Goal: Information Seeking & Learning: Check status

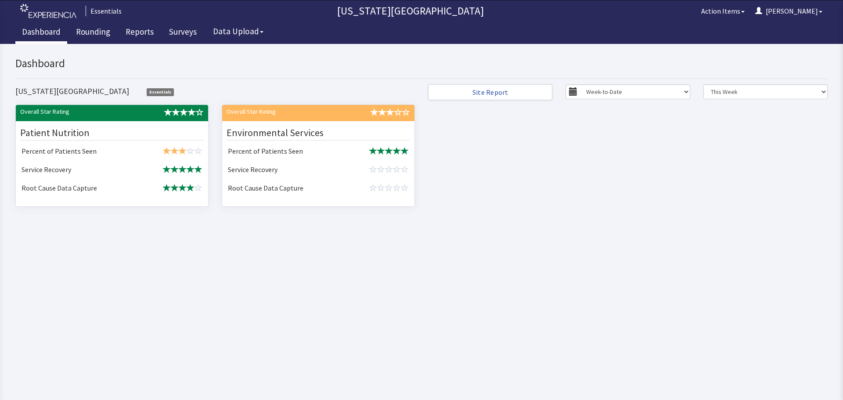
click at [446, 291] on html "x Upgrade to Experiencia Close Send Inquiry Dashboard Nebraska Medical Center E…" at bounding box center [421, 222] width 843 height 356
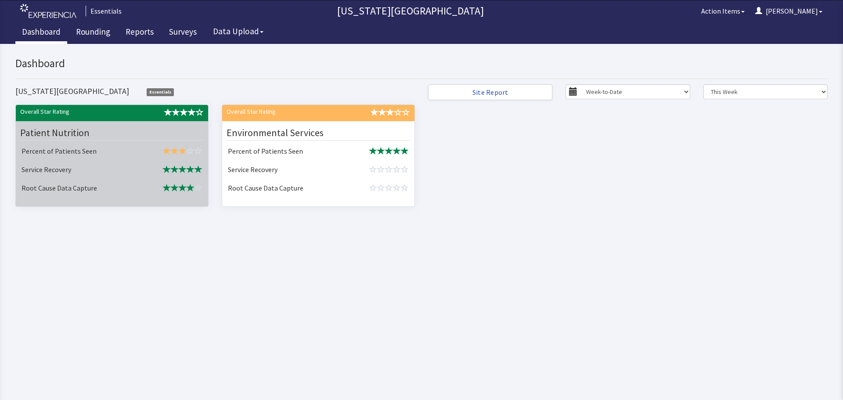
click at [91, 166] on td "Service Recovery" at bounding box center [78, 170] width 120 height 18
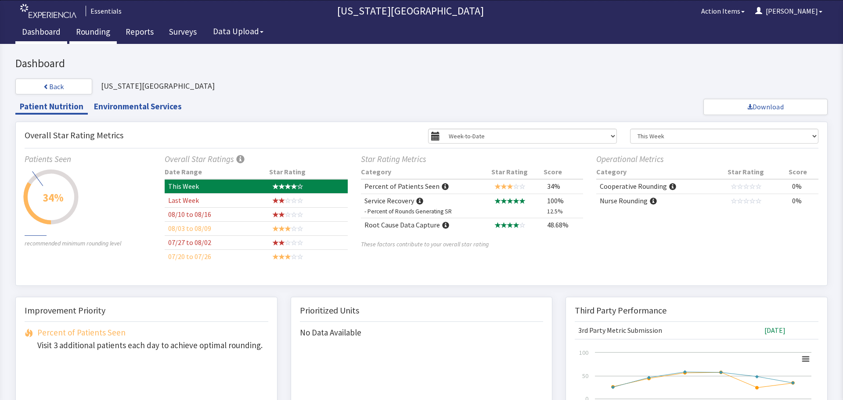
click at [87, 32] on link "Rounding" at bounding box center [92, 33] width 47 height 22
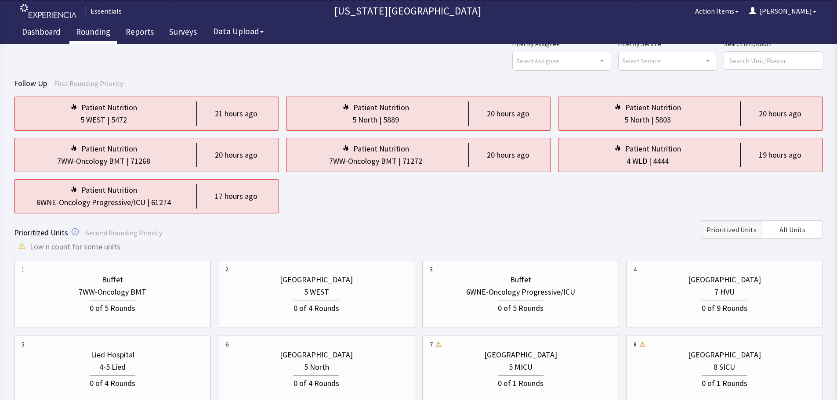
scroll to position [44, 0]
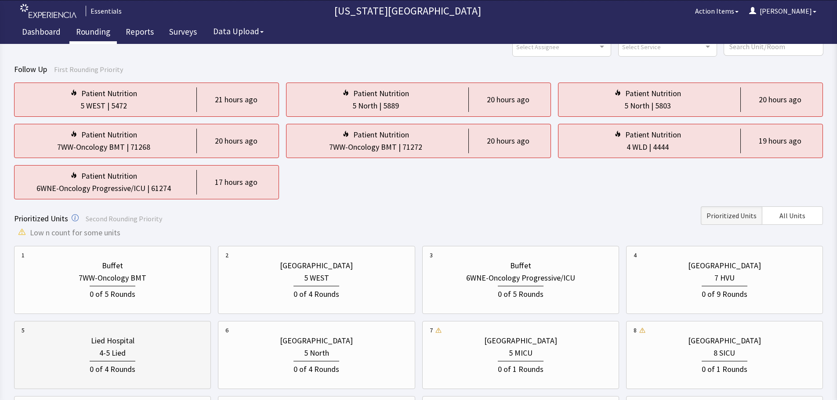
click at [130, 364] on div "0 of 4 Rounds" at bounding box center [113, 368] width 46 height 14
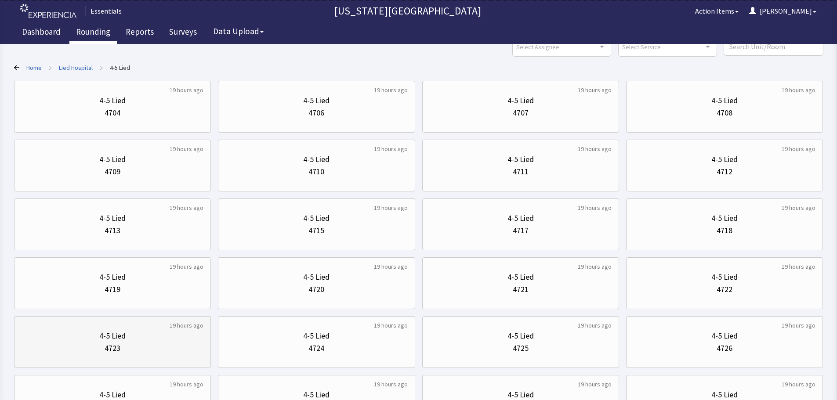
scroll to position [0, 0]
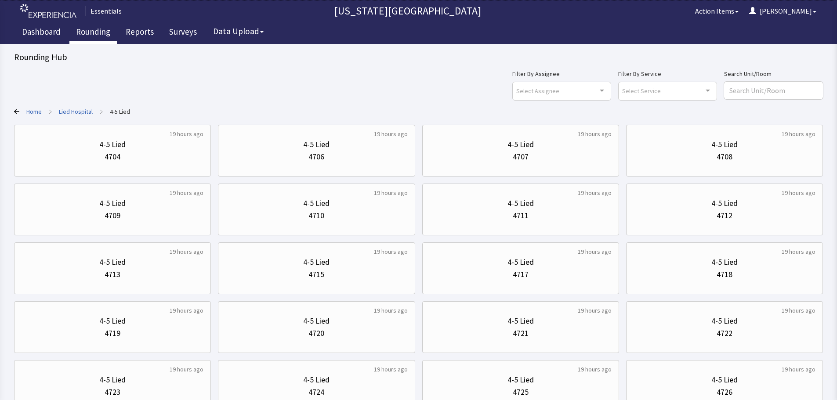
click at [31, 113] on link "Home" at bounding box center [33, 111] width 15 height 9
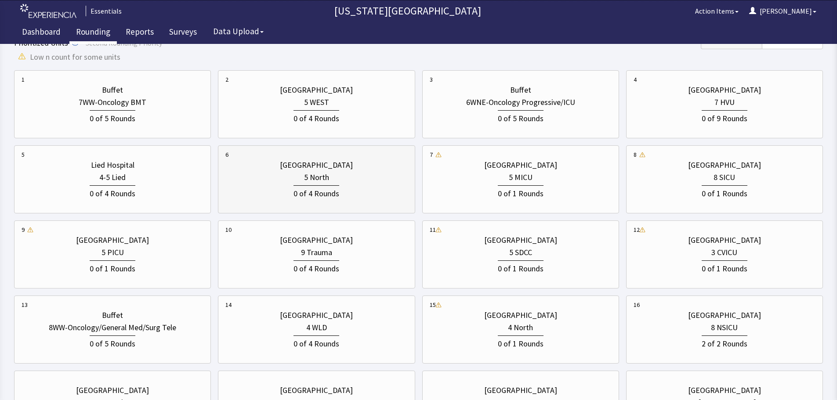
scroll to position [176, 0]
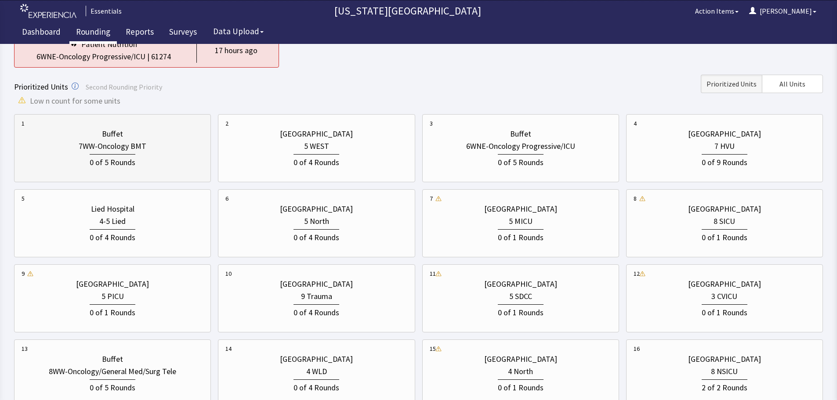
click at [119, 169] on div "Buffet 7WW-Oncology BMT 0 of 5 Rounds" at bounding box center [113, 148] width 182 height 58
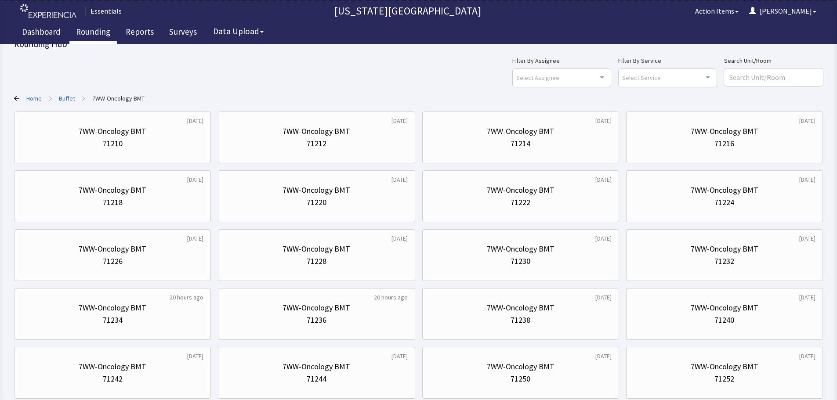
scroll to position [0, 0]
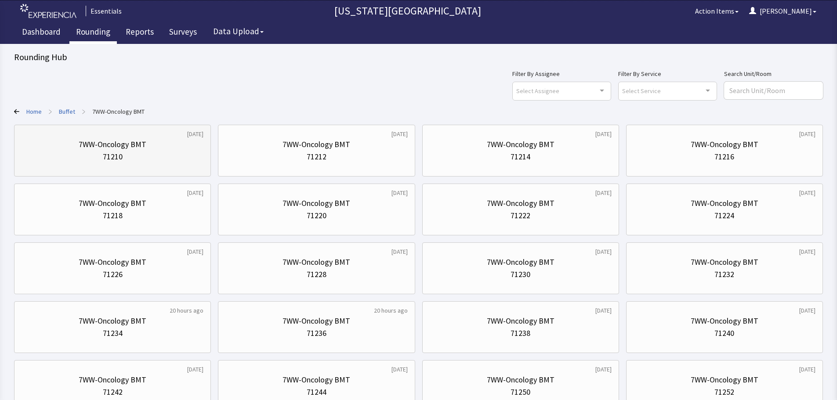
click at [133, 159] on div "71210" at bounding box center [113, 157] width 182 height 12
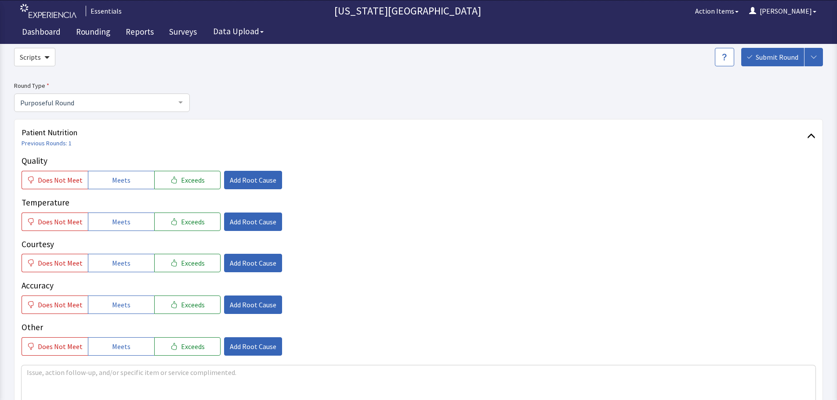
scroll to position [88, 0]
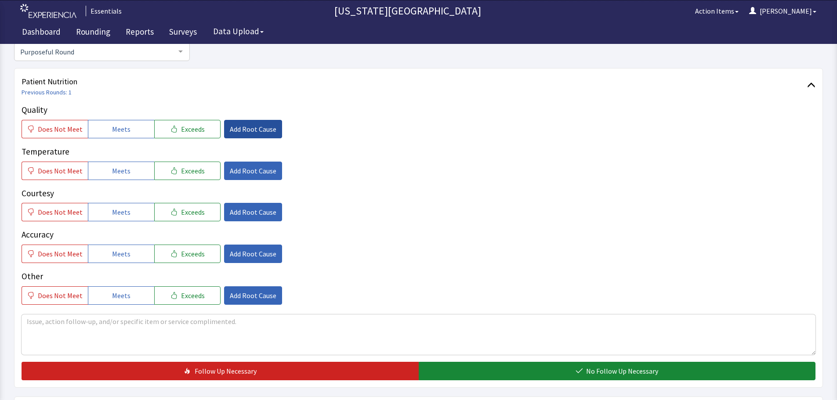
click at [268, 127] on span "Add Root Cause" at bounding box center [253, 129] width 47 height 11
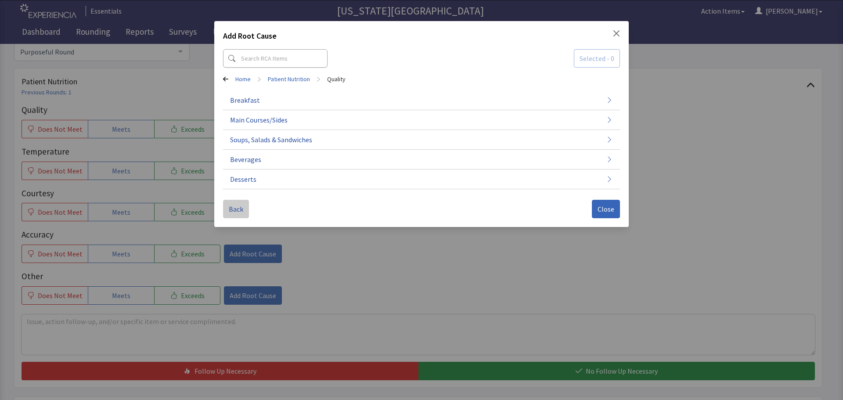
click at [242, 215] on button "Back" at bounding box center [236, 209] width 26 height 18
click at [621, 36] on div "Add Root Cause Selected - 0 Home > Patient Nutrition Quality Temperature Courte…" at bounding box center [421, 124] width 415 height 206
click at [617, 32] on icon "Close" at bounding box center [616, 33] width 7 height 7
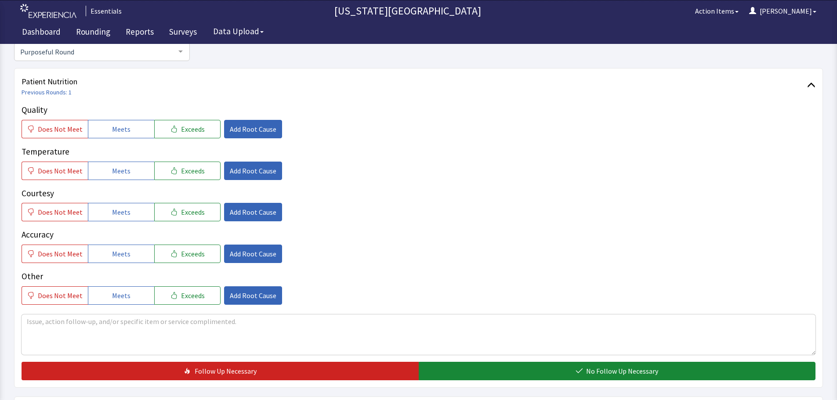
click at [612, 146] on p "Temperature" at bounding box center [419, 151] width 794 height 13
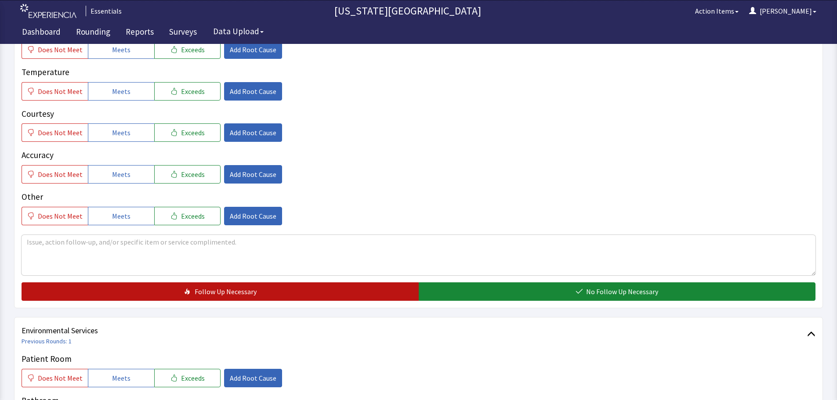
scroll to position [264, 0]
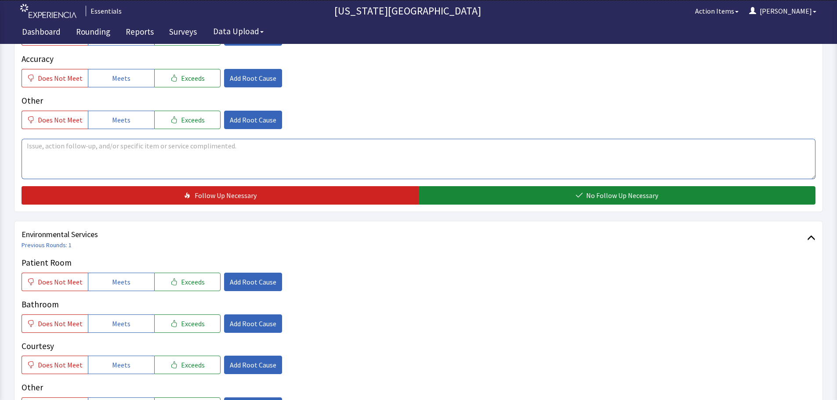
click at [228, 160] on textarea at bounding box center [419, 159] width 794 height 40
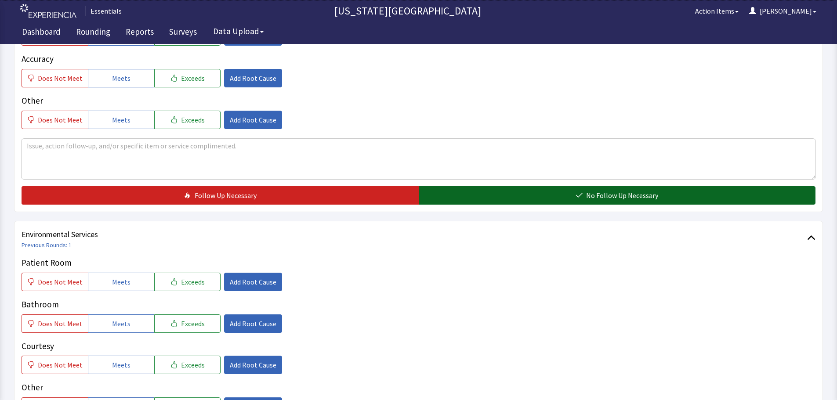
click at [645, 199] on span "No Follow Up Necessary" at bounding box center [622, 195] width 72 height 11
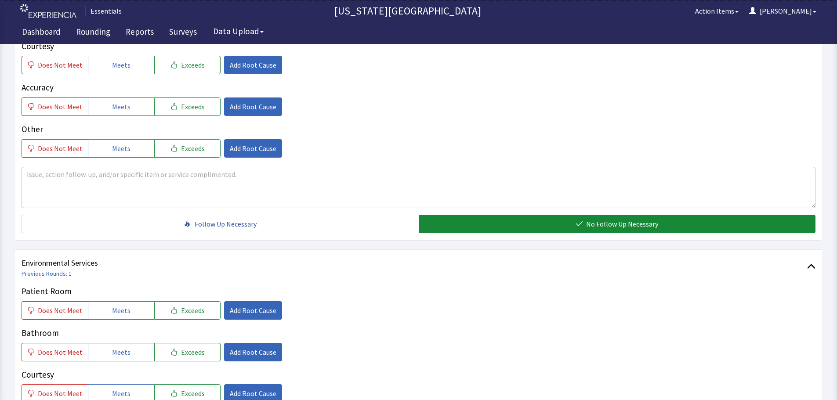
scroll to position [220, 0]
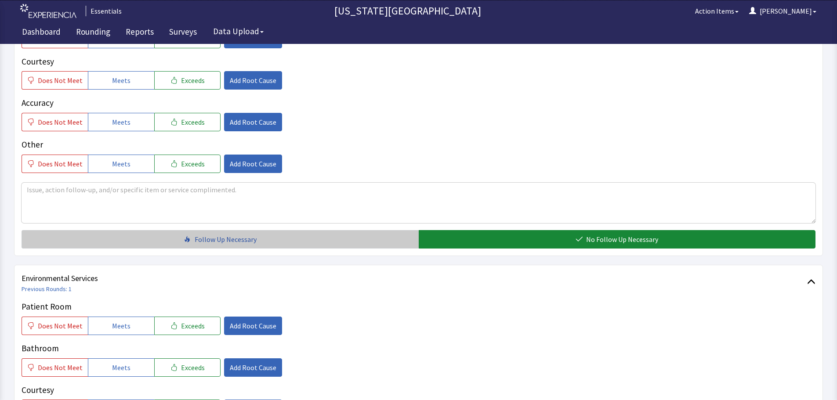
click at [279, 246] on button "Follow Up Necessary" at bounding box center [220, 239] width 397 height 18
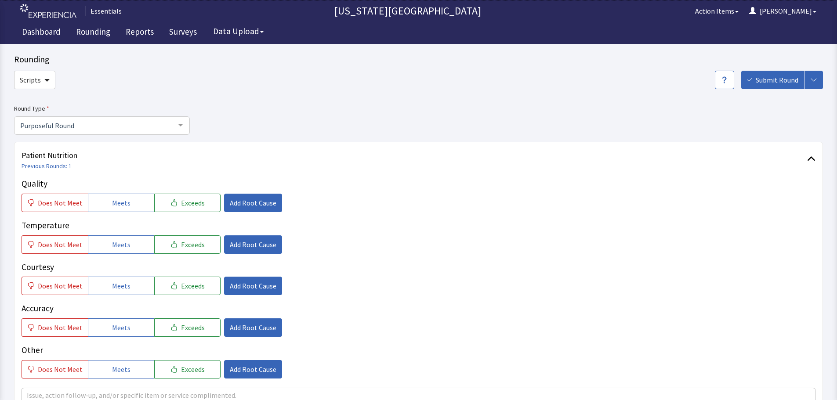
scroll to position [0, 0]
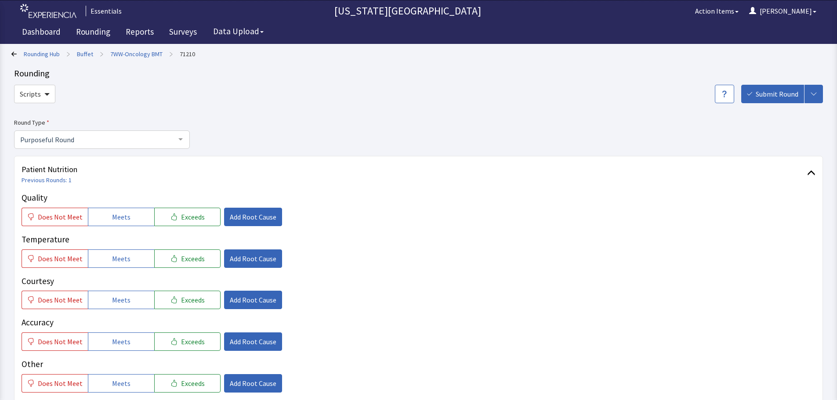
click at [143, 59] on div "Rounding Hub > Buffet > 7WW-Oncology BMT > 71210" at bounding box center [415, 53] width 809 height 13
click at [143, 56] on link "7WW-Oncology BMT" at bounding box center [136, 54] width 52 height 9
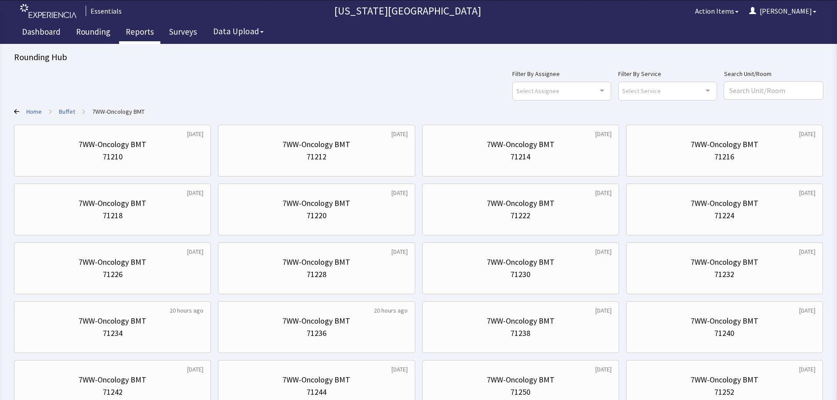
click at [135, 34] on link "Reports" at bounding box center [139, 33] width 41 height 22
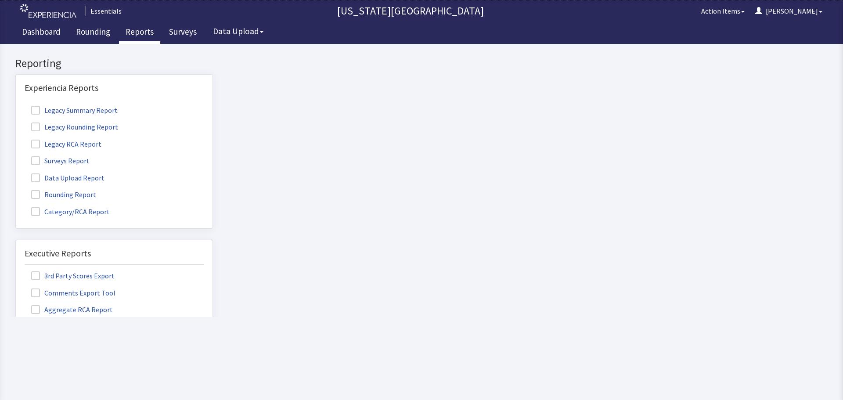
click at [36, 160] on span at bounding box center [35, 160] width 9 height 9
click at [16, 156] on input "Surveys Report" at bounding box center [16, 156] width 0 height 0
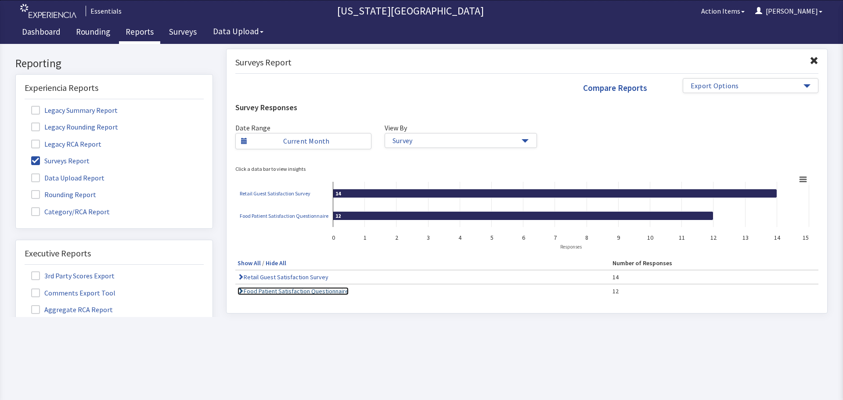
click at [283, 293] on link "Food Patient Satisfaction Questionnaire" at bounding box center [293, 291] width 111 height 8
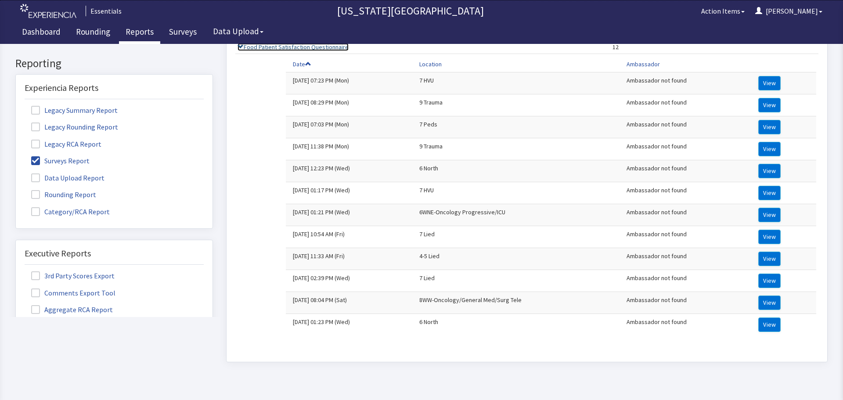
scroll to position [264, 0]
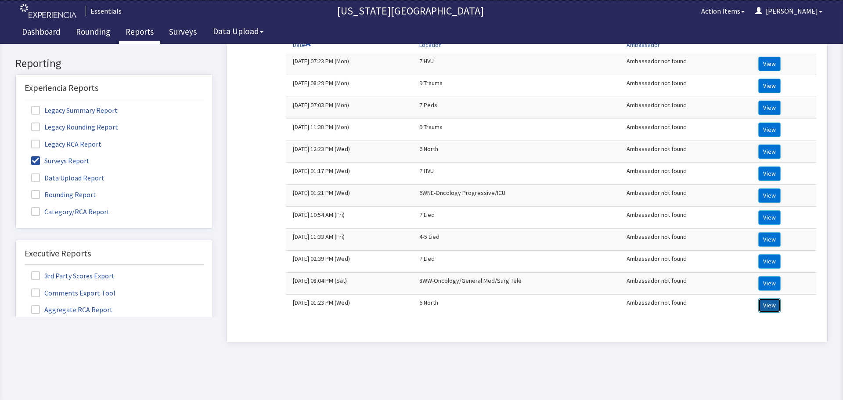
click at [764, 302] on button "View" at bounding box center [770, 305] width 22 height 14
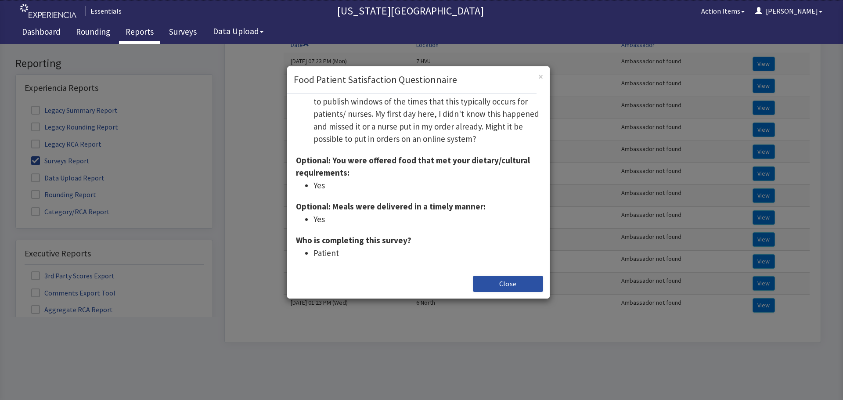
scroll to position [220, 0]
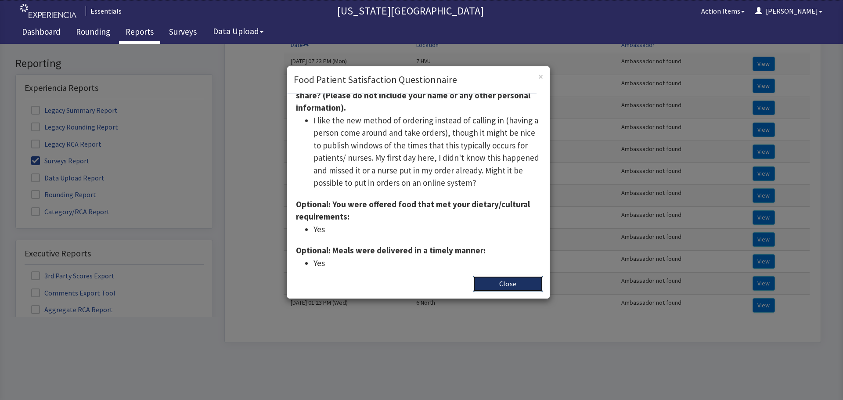
click at [495, 278] on button "Close" at bounding box center [508, 284] width 70 height 16
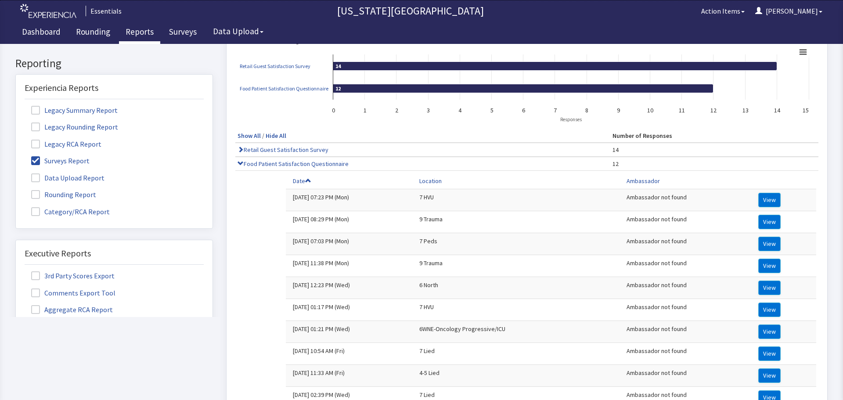
scroll to position [44, 0]
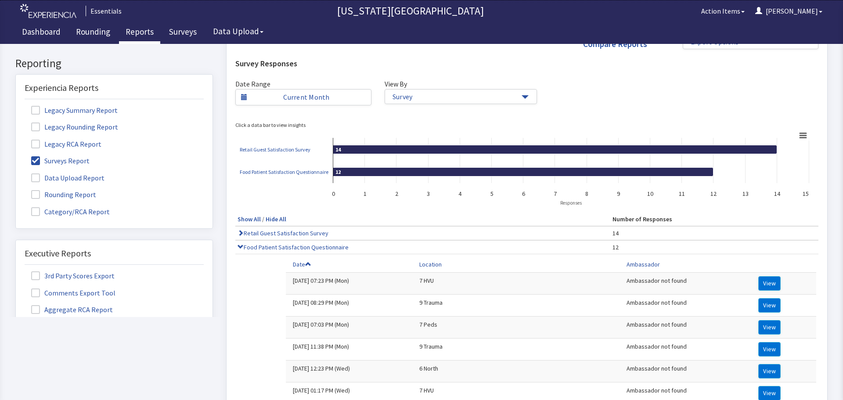
drag, startPoint x: 33, startPoint y: 162, endPoint x: 35, endPoint y: 169, distance: 7.2
click at [33, 162] on span at bounding box center [35, 160] width 9 height 9
click at [16, 156] on input "Surveys Report" at bounding box center [16, 156] width 0 height 0
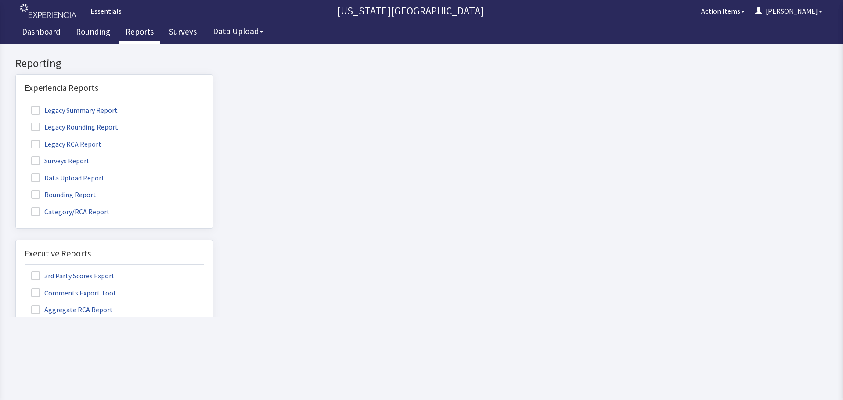
click at [36, 199] on span at bounding box center [35, 194] width 9 height 9
click at [16, 190] on input "Rounding Report" at bounding box center [16, 190] width 0 height 0
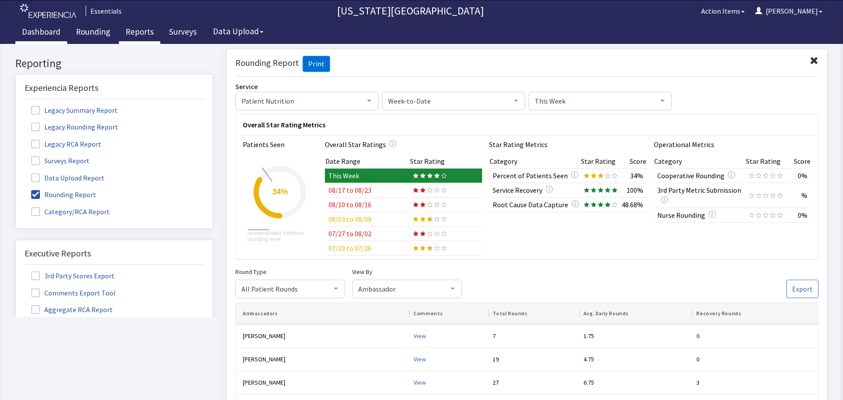
click at [54, 35] on link "Dashboard" at bounding box center [41, 33] width 52 height 22
